Goal: Task Accomplishment & Management: Manage account settings

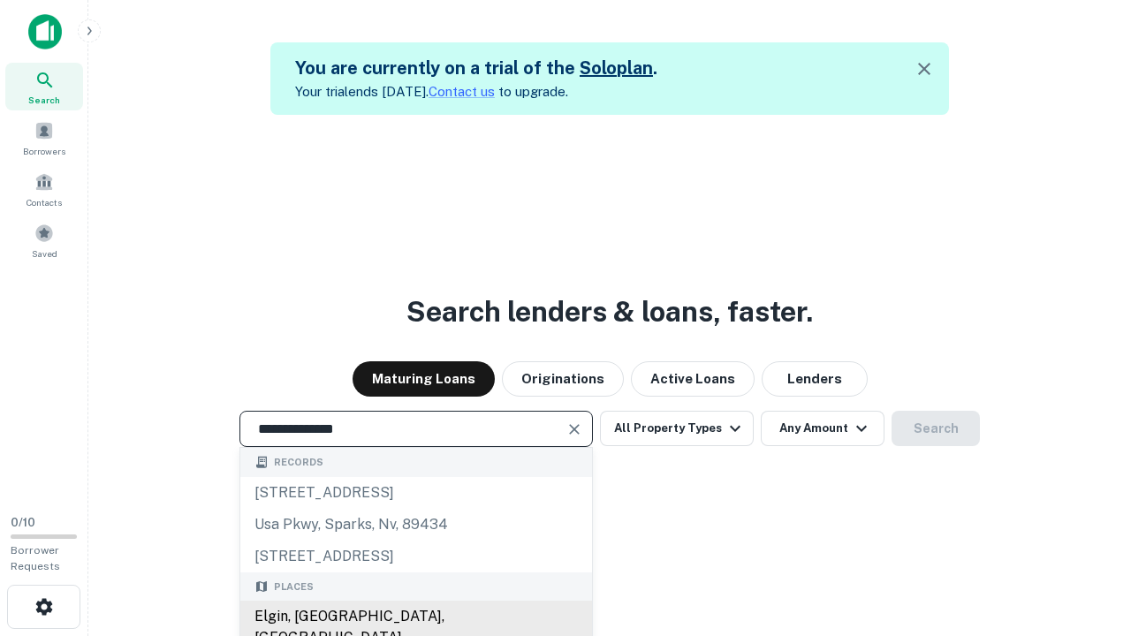
click at [415, 617] on div "Elgin, [GEOGRAPHIC_DATA], [GEOGRAPHIC_DATA]" at bounding box center [416, 627] width 352 height 53
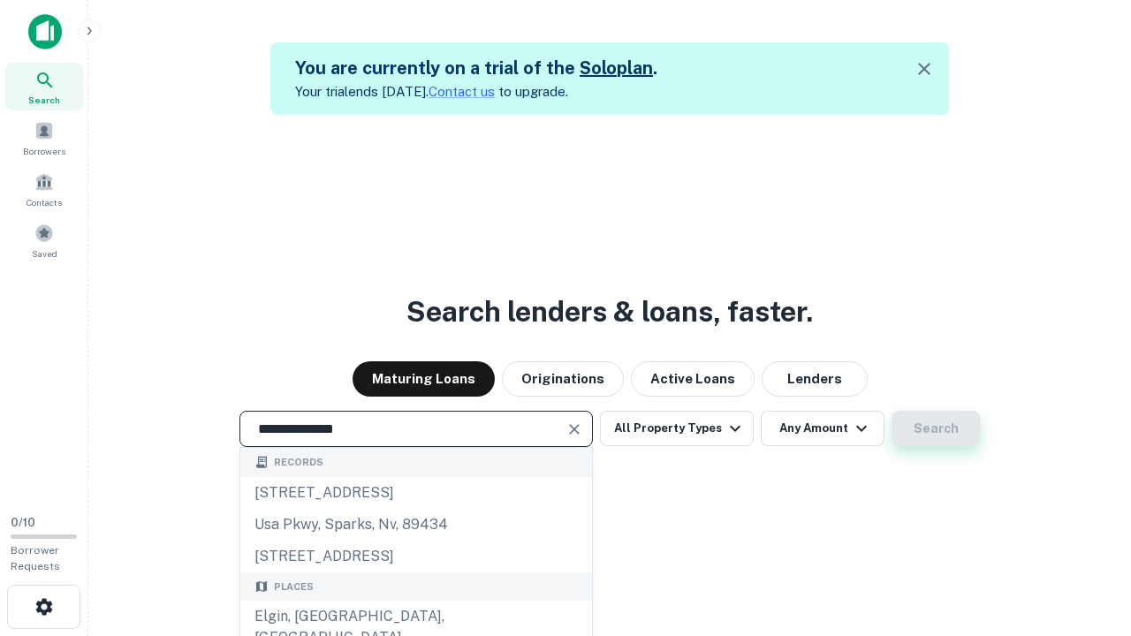
type input "**********"
click at [935, 428] on button "Search" at bounding box center [935, 428] width 88 height 35
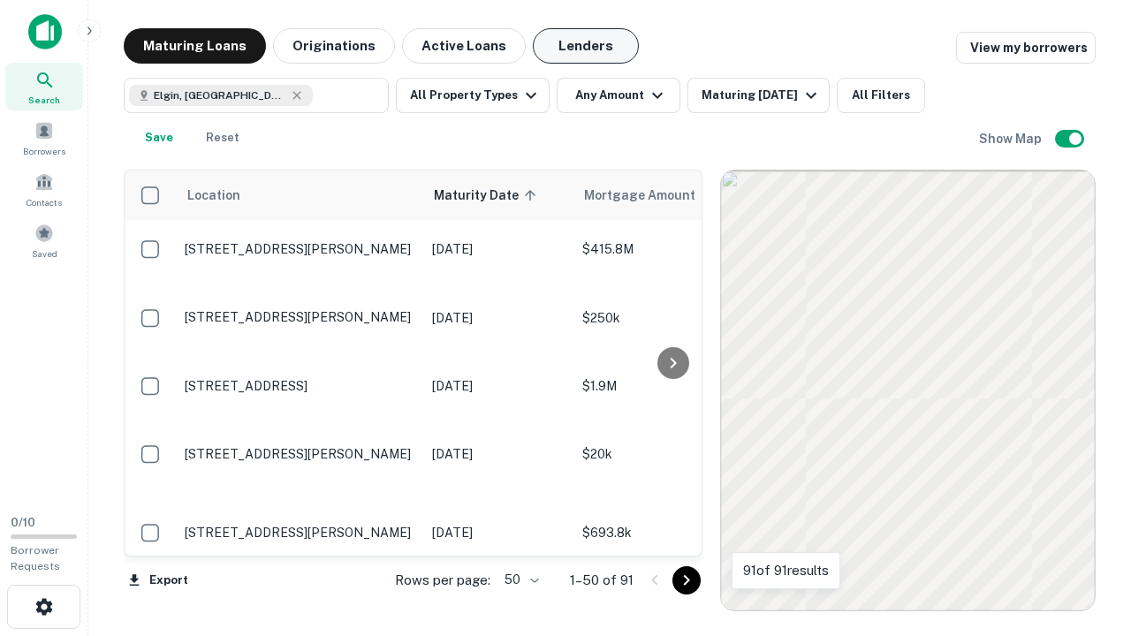
click at [586, 46] on button "Lenders" at bounding box center [586, 45] width 106 height 35
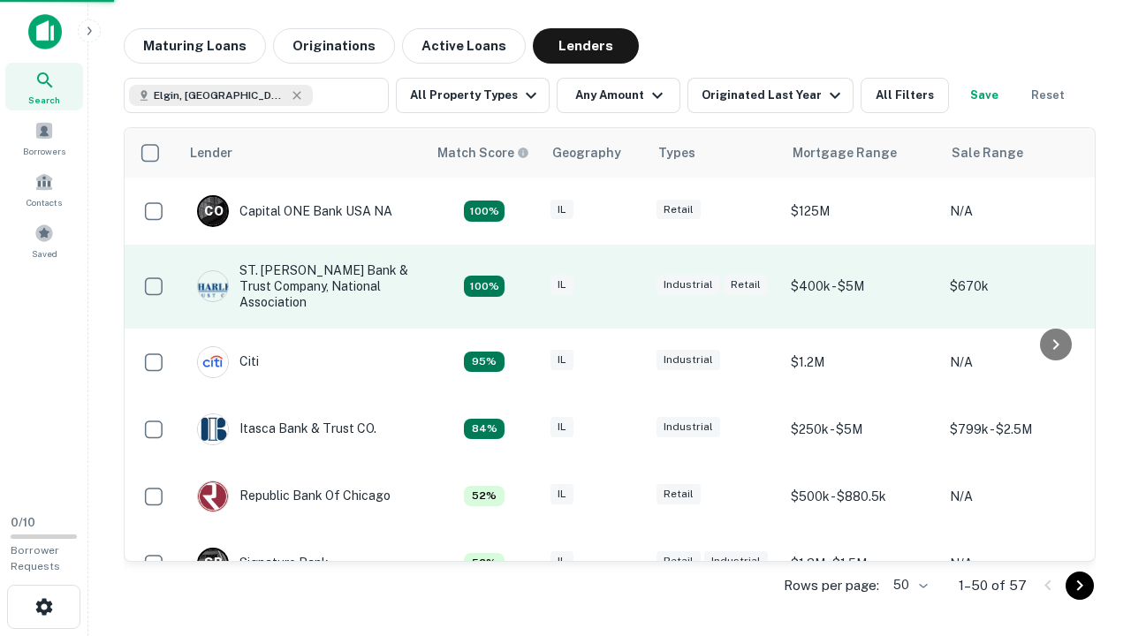
click at [627, 286] on div "IL" at bounding box center [594, 287] width 88 height 24
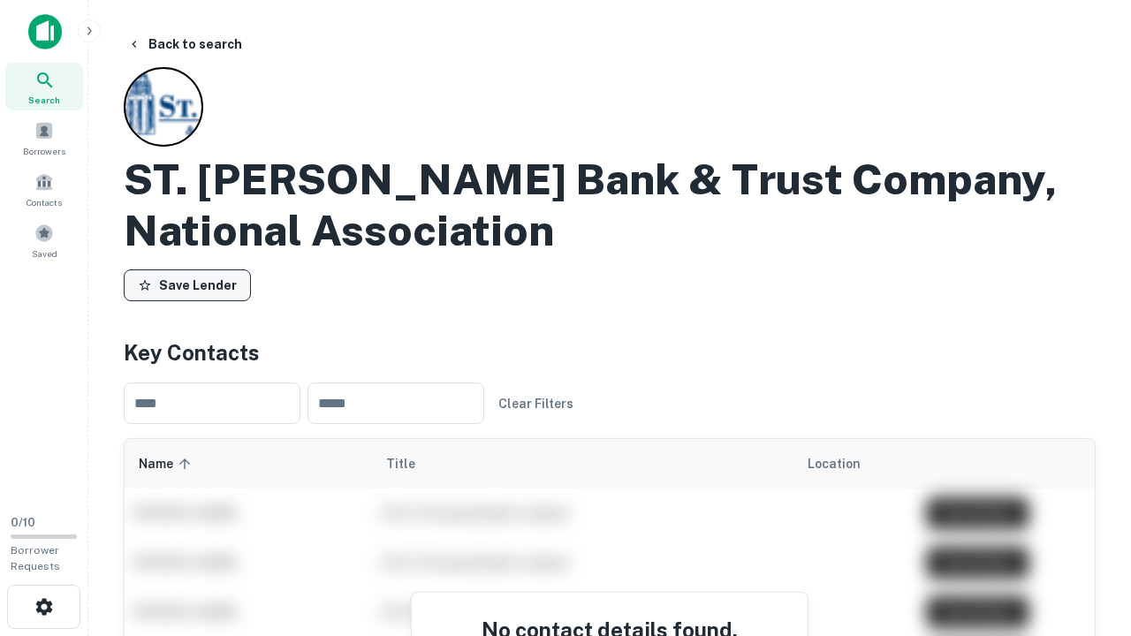
click at [187, 285] on button "Save Lender" at bounding box center [187, 285] width 127 height 32
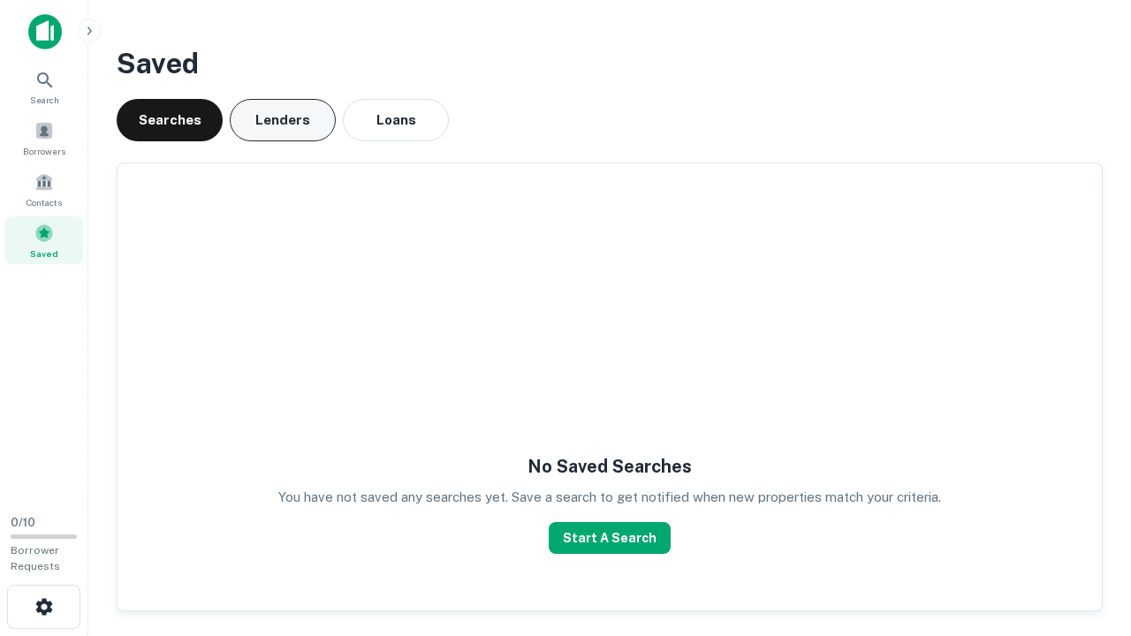
click at [283, 120] on button "Lenders" at bounding box center [283, 120] width 106 height 42
